Goal: Information Seeking & Learning: Learn about a topic

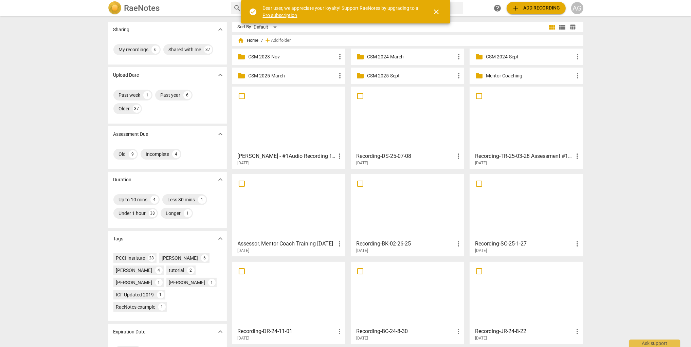
click at [502, 75] on p "Mentor Coaching" at bounding box center [530, 75] width 88 height 7
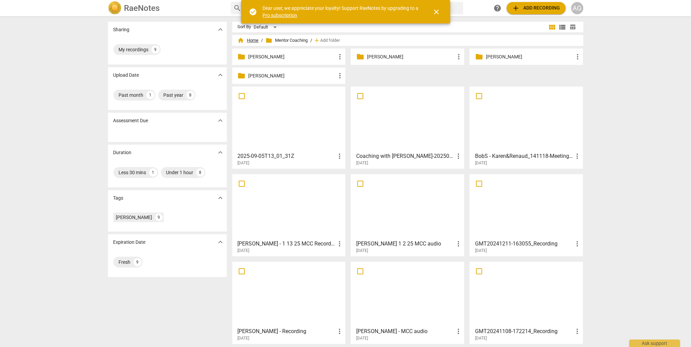
click at [251, 40] on span "home Home" at bounding box center [248, 40] width 21 height 7
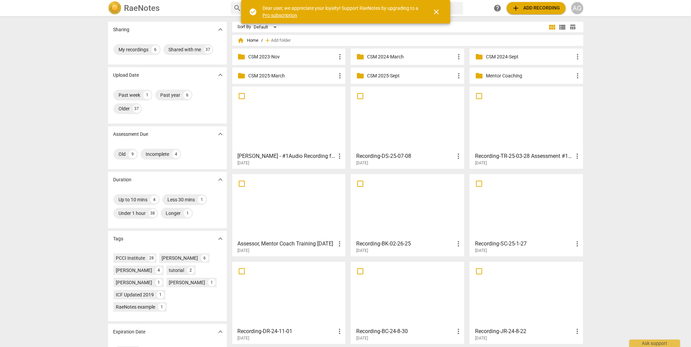
click at [283, 124] on div at bounding box center [289, 119] width 109 height 60
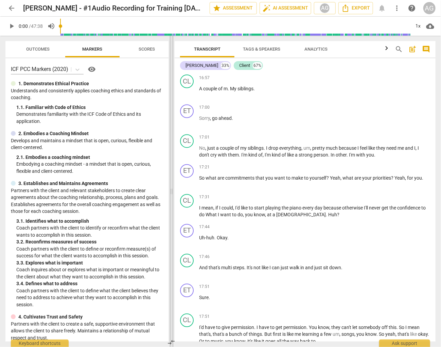
scroll to position [2713, 0]
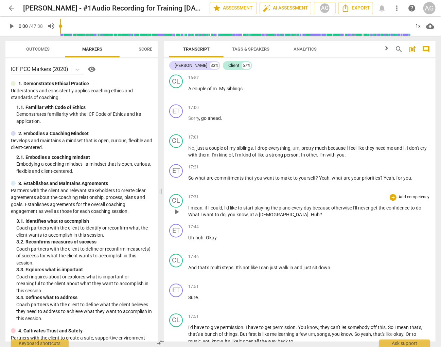
drag, startPoint x: 221, startPoint y: 192, endPoint x: 185, endPoint y: 214, distance: 42.1
click at [161, 187] on span at bounding box center [161, 192] width 4 height 312
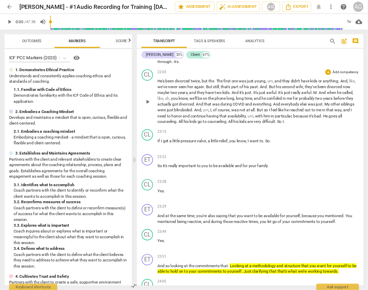
scroll to position [3558, 0]
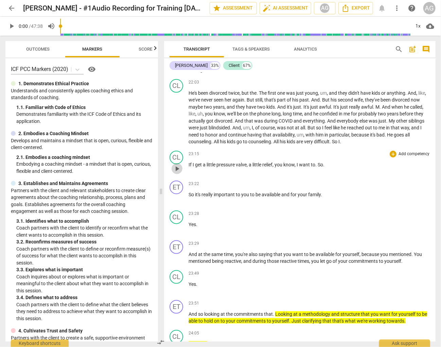
click at [175, 173] on span "play_arrow" at bounding box center [177, 169] width 8 height 8
click at [176, 173] on span "pause" at bounding box center [177, 169] width 8 height 8
click at [176, 173] on span "play_arrow" at bounding box center [177, 169] width 8 height 8
click at [176, 173] on span "pause" at bounding box center [177, 169] width 8 height 8
click at [175, 122] on span "play_arrow" at bounding box center [177, 118] width 8 height 8
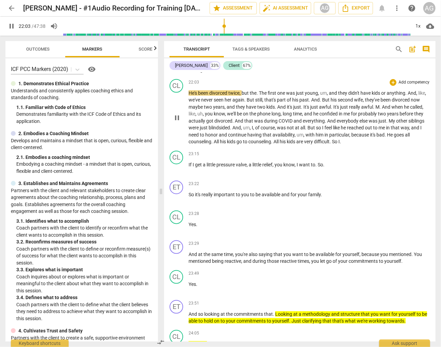
click at [177, 122] on span "pause" at bounding box center [177, 118] width 8 height 8
click at [177, 122] on span "play_arrow" at bounding box center [177, 118] width 8 height 8
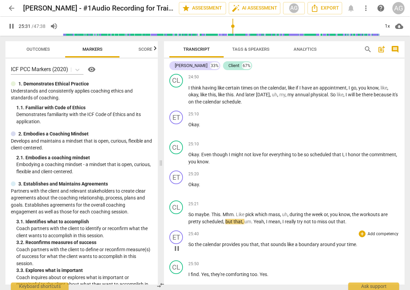
scroll to position [4106, 0]
click at [176, 244] on span "pause" at bounding box center [177, 248] width 8 height 8
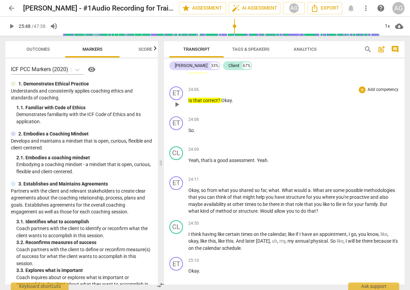
scroll to position [3960, 0]
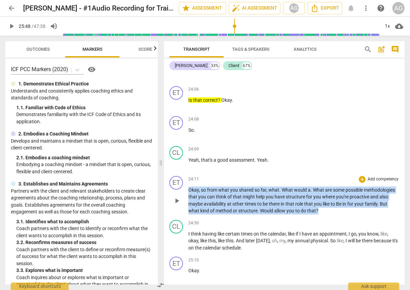
drag, startPoint x: 189, startPoint y: 168, endPoint x: 322, endPoint y: 191, distance: 134.4
click at [322, 191] on p "Okay , so from what you shared so far , what . What would a . What are some pos…" at bounding box center [294, 200] width 211 height 28
click at [226, 176] on div "24:11 + Add competency keyboard_arrow_right" at bounding box center [294, 179] width 211 height 7
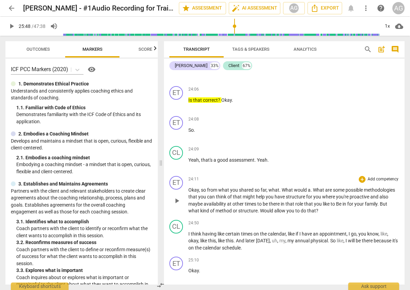
click at [172, 190] on div "play_arrow pause" at bounding box center [180, 200] width 17 height 23
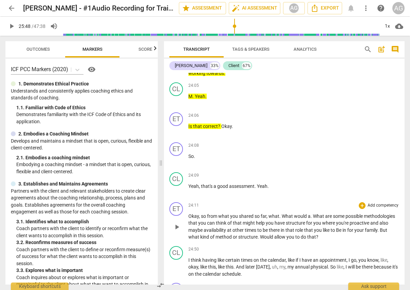
scroll to position [3941, 0]
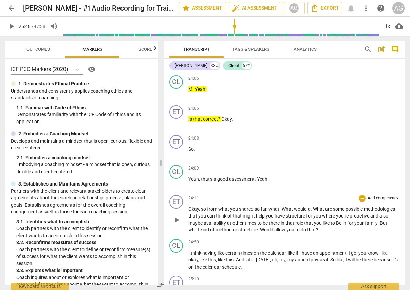
click at [189, 206] on span "Okay" at bounding box center [194, 208] width 11 height 5
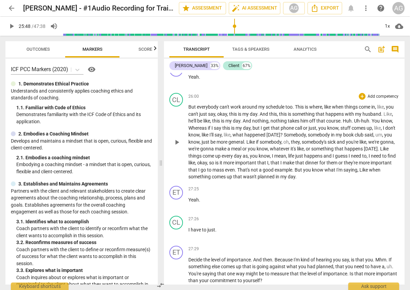
scroll to position [4385, 0]
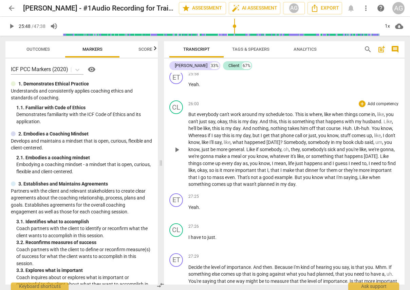
click at [174, 145] on span "play_arrow" at bounding box center [177, 149] width 8 height 8
click at [175, 145] on span "pause" at bounding box center [177, 149] width 8 height 8
click at [389, 25] on div "1x" at bounding box center [387, 26] width 13 height 11
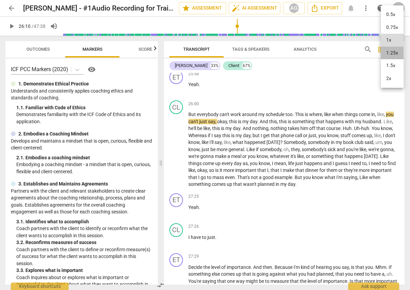
click at [391, 55] on li "1.25x" at bounding box center [392, 53] width 23 height 13
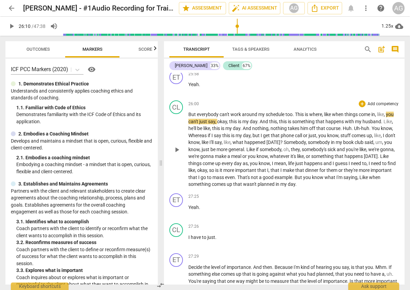
click at [175, 145] on span "play_arrow" at bounding box center [177, 149] width 8 height 8
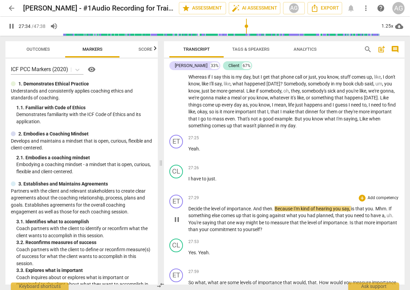
scroll to position [4443, 0]
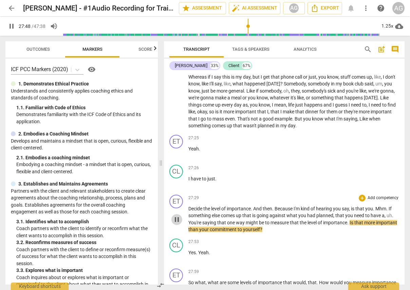
click at [177, 215] on span "pause" at bounding box center [177, 219] width 8 height 8
drag, startPoint x: 189, startPoint y: 186, endPoint x: 254, endPoint y: 187, distance: 64.9
click at [254, 205] on p "Decide the level of importance . And then . Because I'm kind of hearing you say…" at bounding box center [294, 219] width 211 height 28
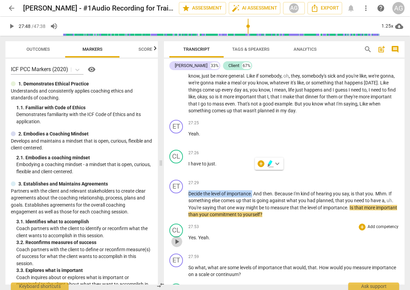
click at [175, 237] on span "play_arrow" at bounding box center [177, 241] width 8 height 8
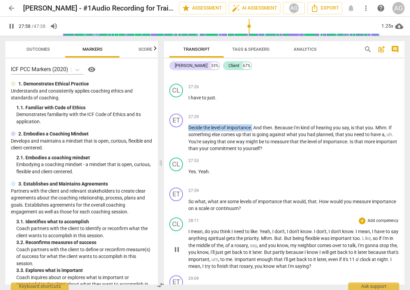
scroll to position [4524, 0]
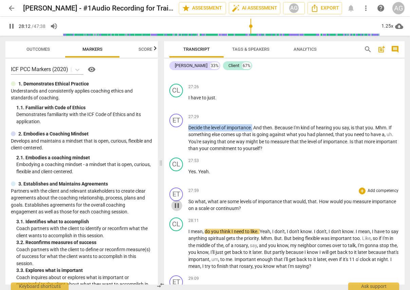
drag, startPoint x: 175, startPoint y: 182, endPoint x: 180, endPoint y: 181, distance: 4.5
click at [175, 201] on span "pause" at bounding box center [177, 205] width 8 height 8
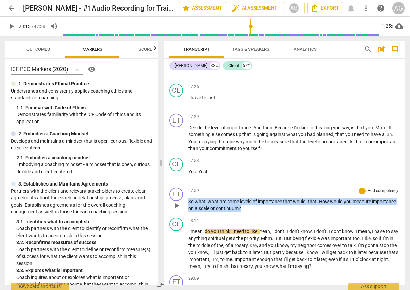
drag, startPoint x: 190, startPoint y: 180, endPoint x: 248, endPoint y: 188, distance: 57.9
click at [245, 198] on p "So what , what are some levels of importance that would , that . How would you …" at bounding box center [294, 205] width 211 height 14
click at [273, 217] on div "28:11 + Add competency keyboard_arrow_right" at bounding box center [294, 220] width 211 height 7
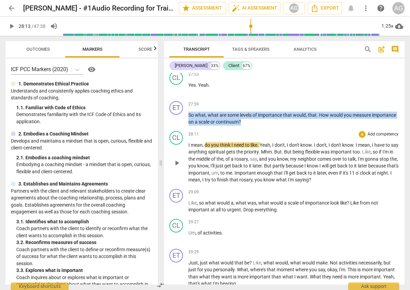
scroll to position [4611, 0]
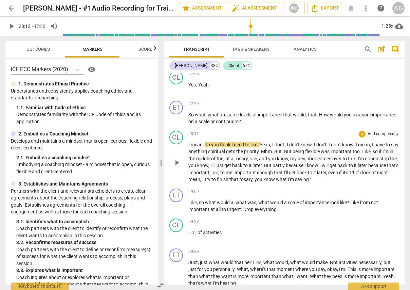
click at [263, 130] on div "28:11 + Add competency keyboard_arrow_right I mean , do you think I need to lik…" at bounding box center [294, 156] width 211 height 52
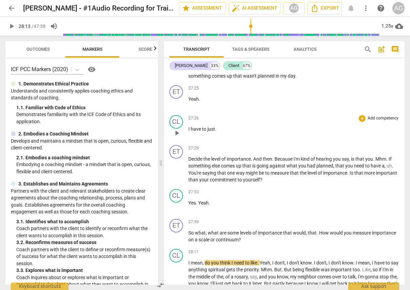
scroll to position [4487, 0]
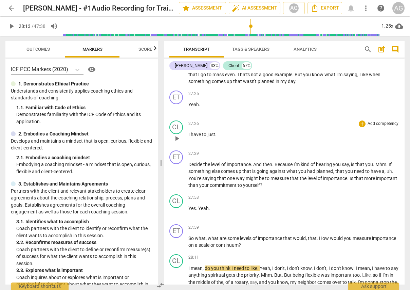
click at [177, 134] on span "play_arrow" at bounding box center [177, 138] width 8 height 8
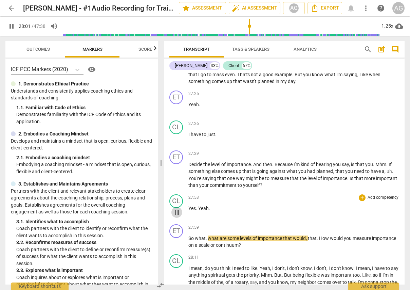
click at [175, 208] on span "pause" at bounding box center [177, 212] width 8 height 8
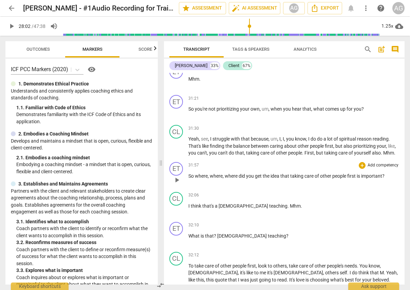
scroll to position [5125, 0]
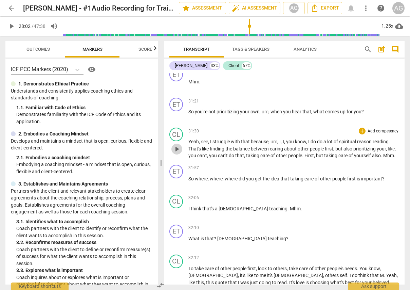
click at [175, 145] on span "play_arrow" at bounding box center [177, 149] width 8 height 8
click at [177, 111] on span "pause" at bounding box center [177, 115] width 8 height 8
drag, startPoint x: 179, startPoint y: 92, endPoint x: 205, endPoint y: 95, distance: 26.3
click at [180, 111] on span "play_arrow" at bounding box center [177, 115] width 8 height 8
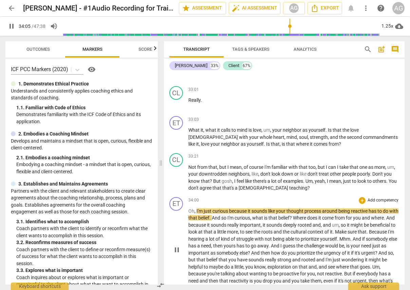
scroll to position [5450, 0]
drag, startPoint x: 179, startPoint y: 235, endPoint x: 204, endPoint y: 228, distance: 25.8
click at [179, 245] on span "pause" at bounding box center [177, 249] width 8 height 8
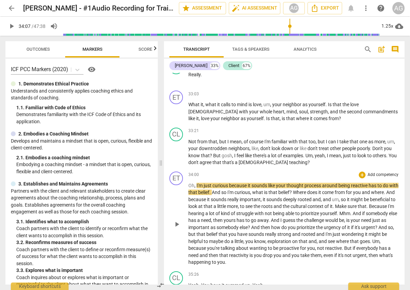
scroll to position [5477, 0]
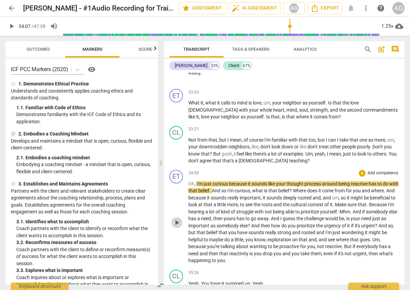
click at [176, 218] on span "play_arrow" at bounding box center [177, 222] width 8 height 8
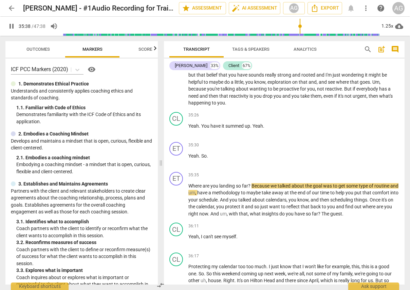
scroll to position [5635, 0]
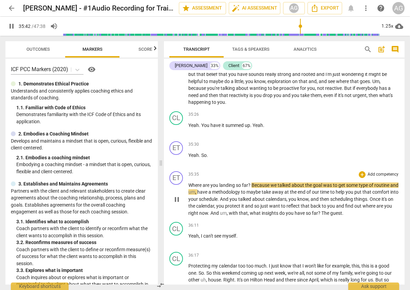
click at [177, 195] on span "pause" at bounding box center [177, 199] width 8 height 8
type input "2143"
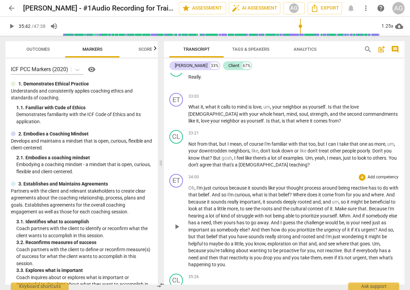
scroll to position [5460, 0]
